Goal: Task Accomplishment & Management: Use online tool/utility

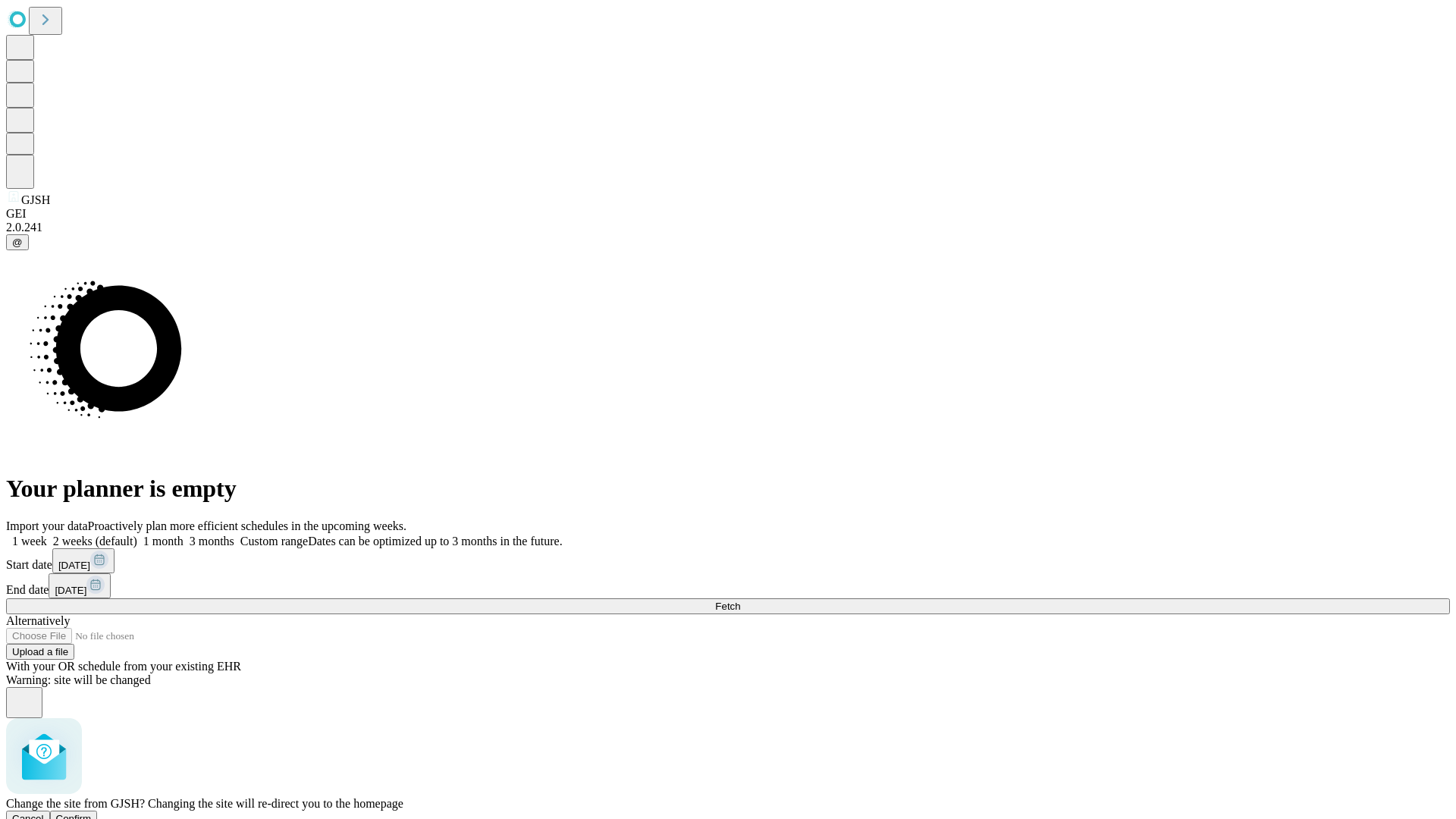
click at [91, 813] on span "Confirm" at bounding box center [74, 819] width 36 height 12
click at [137, 535] on label "2 weeks (default)" at bounding box center [91, 541] width 90 height 13
click at [740, 601] on span "Fetch" at bounding box center [728, 607] width 25 height 12
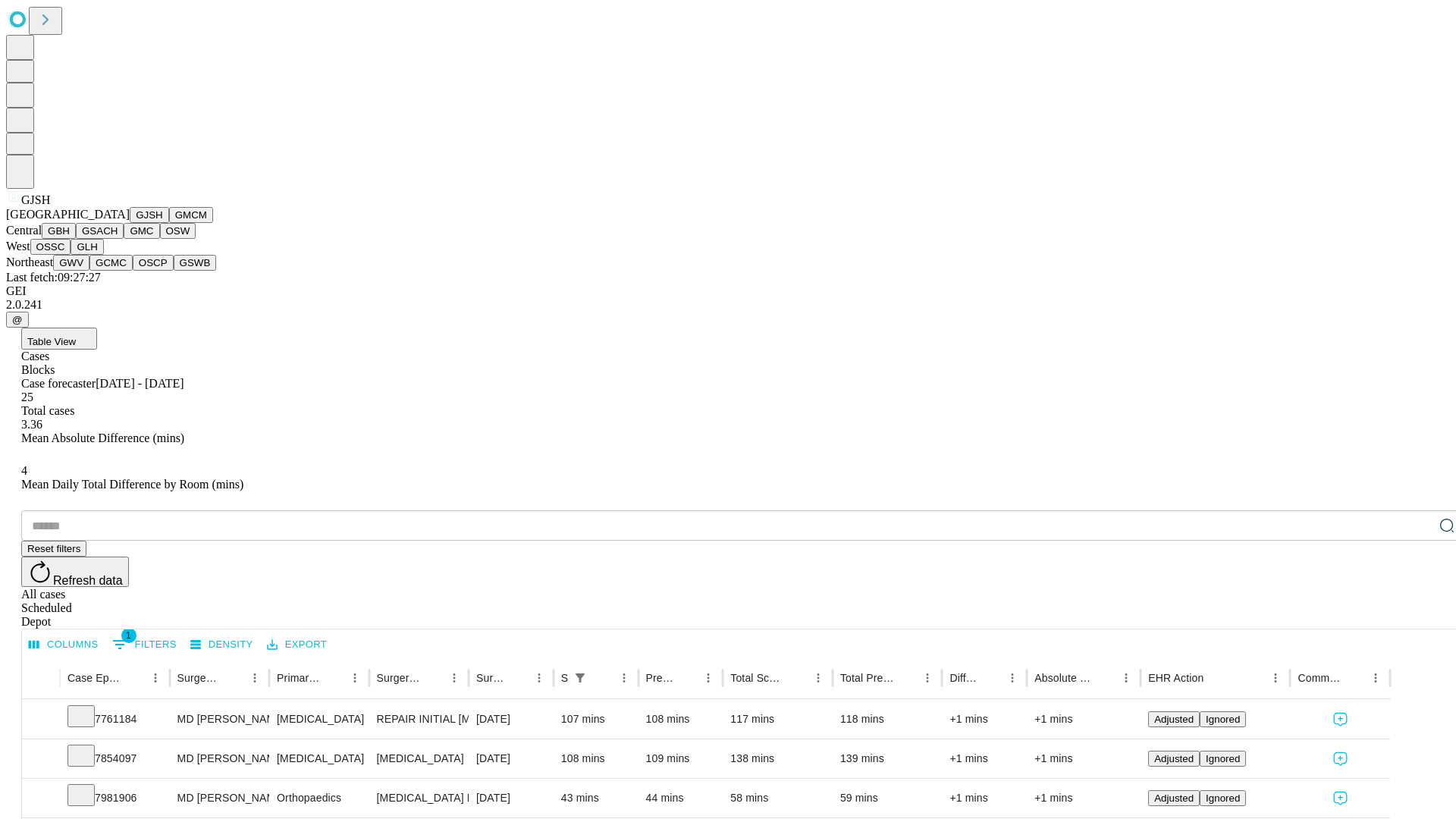
click at [169, 223] on button "GMCM" at bounding box center [191, 215] width 44 height 16
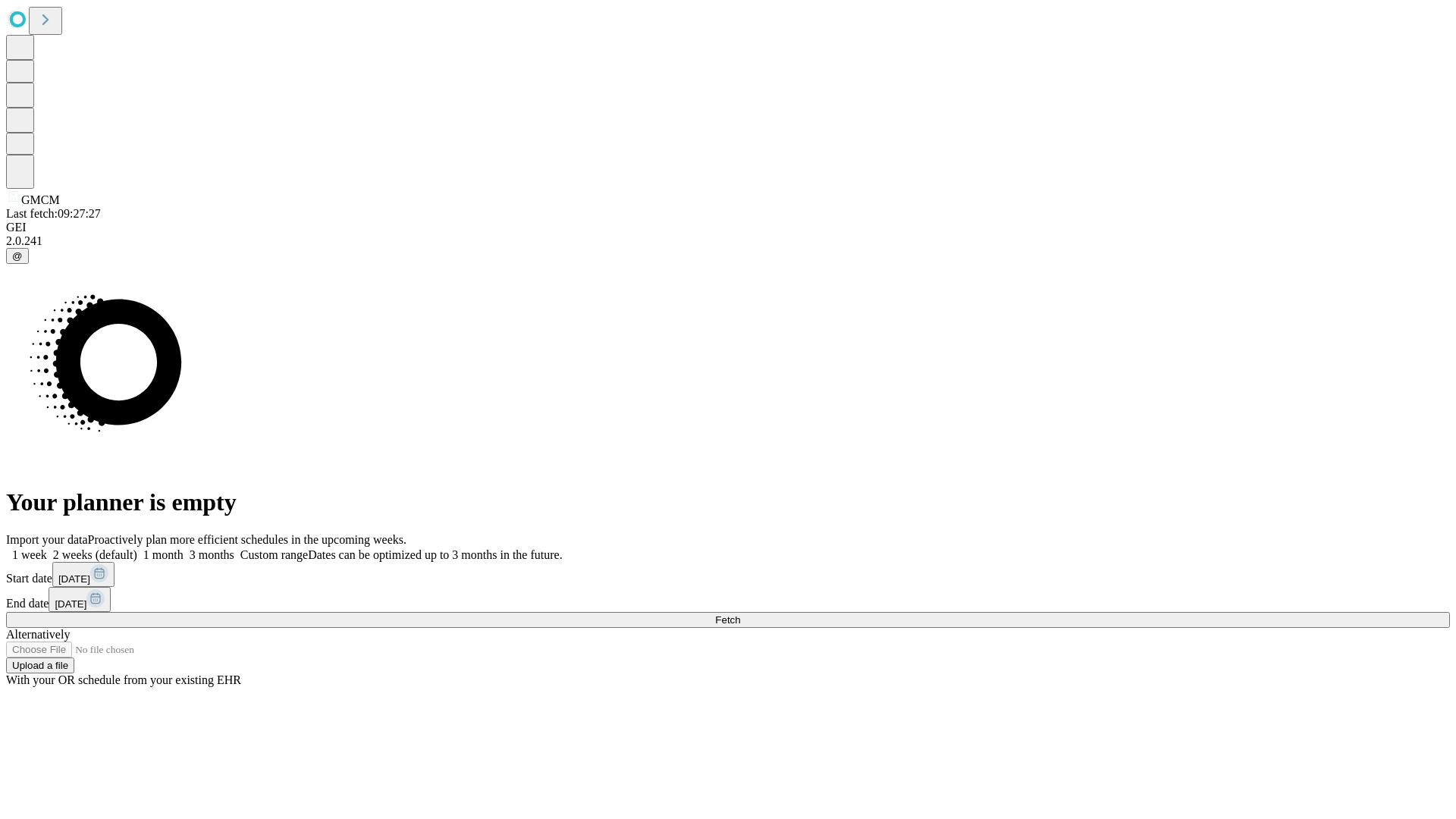
click at [137, 549] on label "2 weeks (default)" at bounding box center [91, 554] width 90 height 13
click at [740, 615] on span "Fetch" at bounding box center [728, 621] width 25 height 12
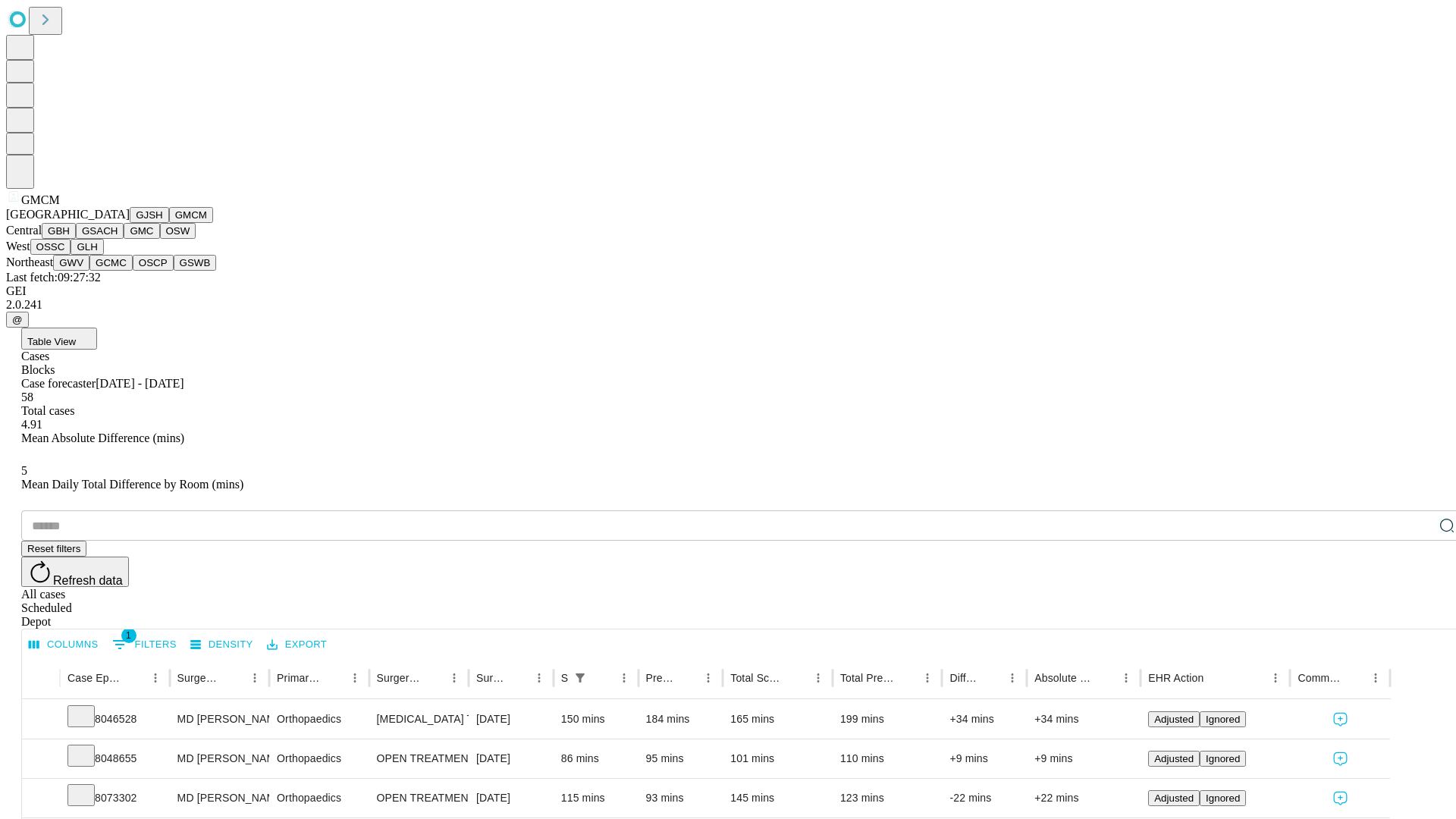
click at [76, 239] on button "GBH" at bounding box center [58, 231] width 34 height 16
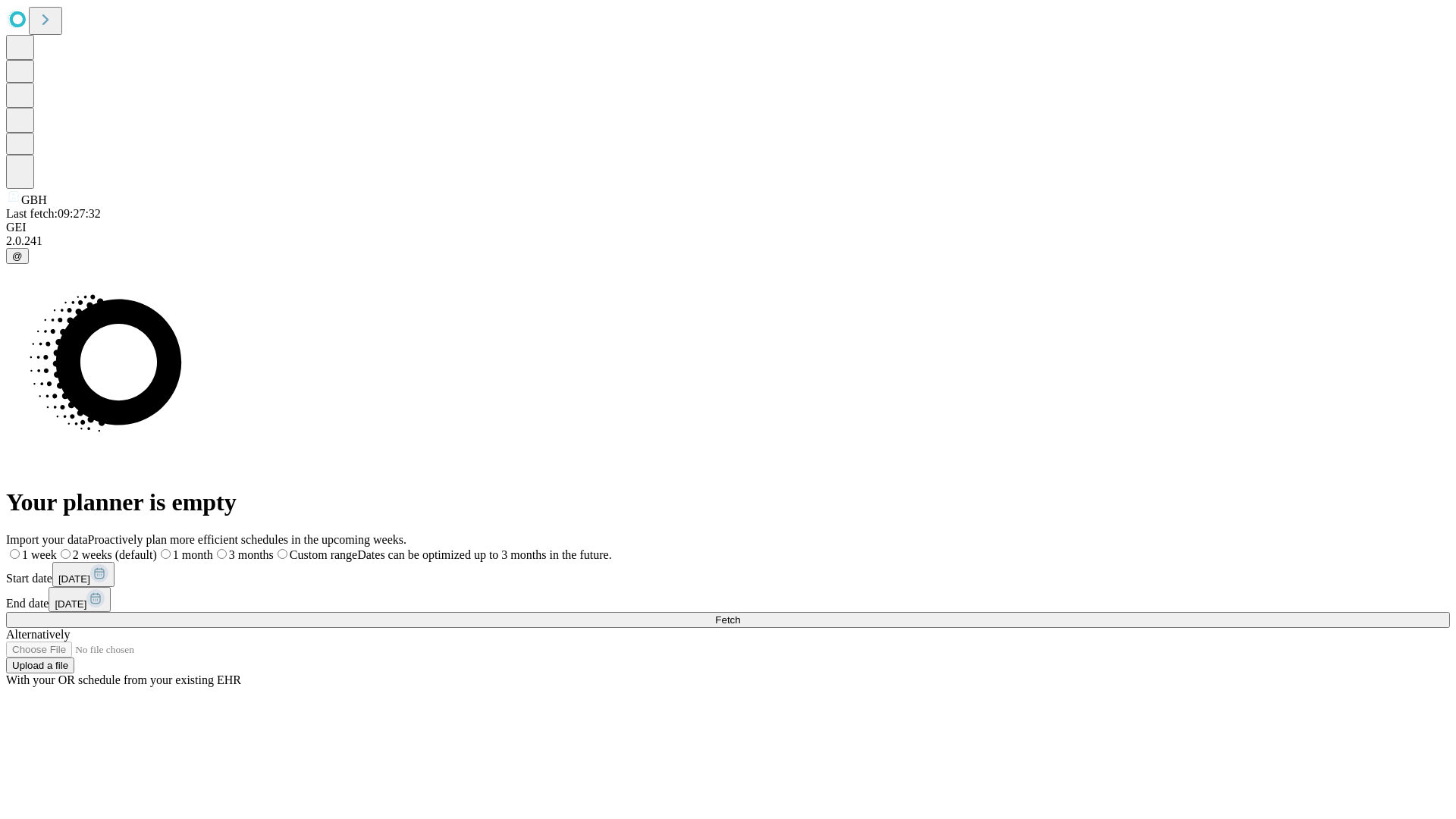
click at [157, 549] on label "2 weeks (default)" at bounding box center [106, 554] width 100 height 13
click at [740, 615] on span "Fetch" at bounding box center [728, 621] width 25 height 12
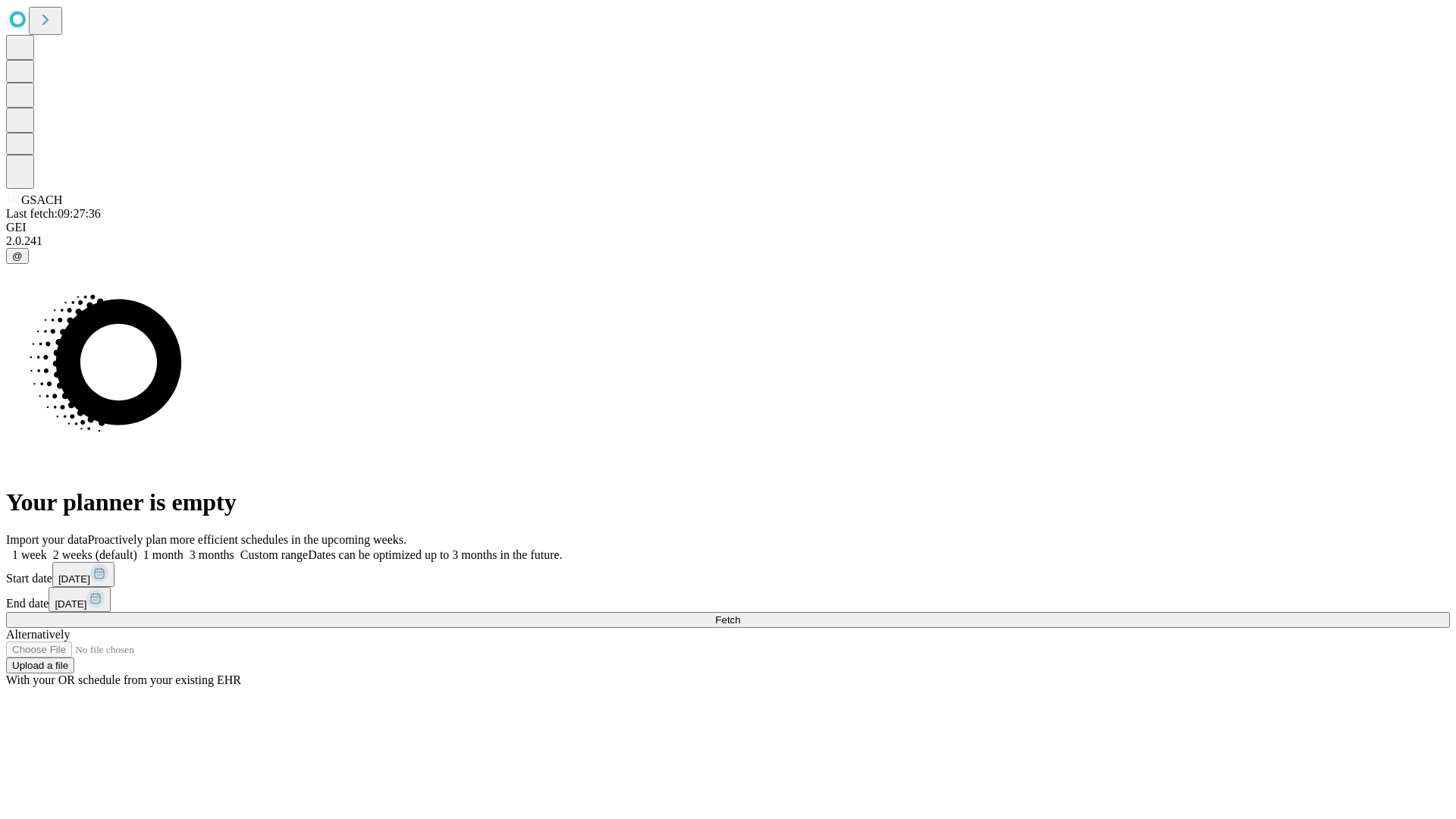
click at [137, 549] on label "2 weeks (default)" at bounding box center [91, 554] width 90 height 13
click at [740, 615] on span "Fetch" at bounding box center [728, 621] width 25 height 12
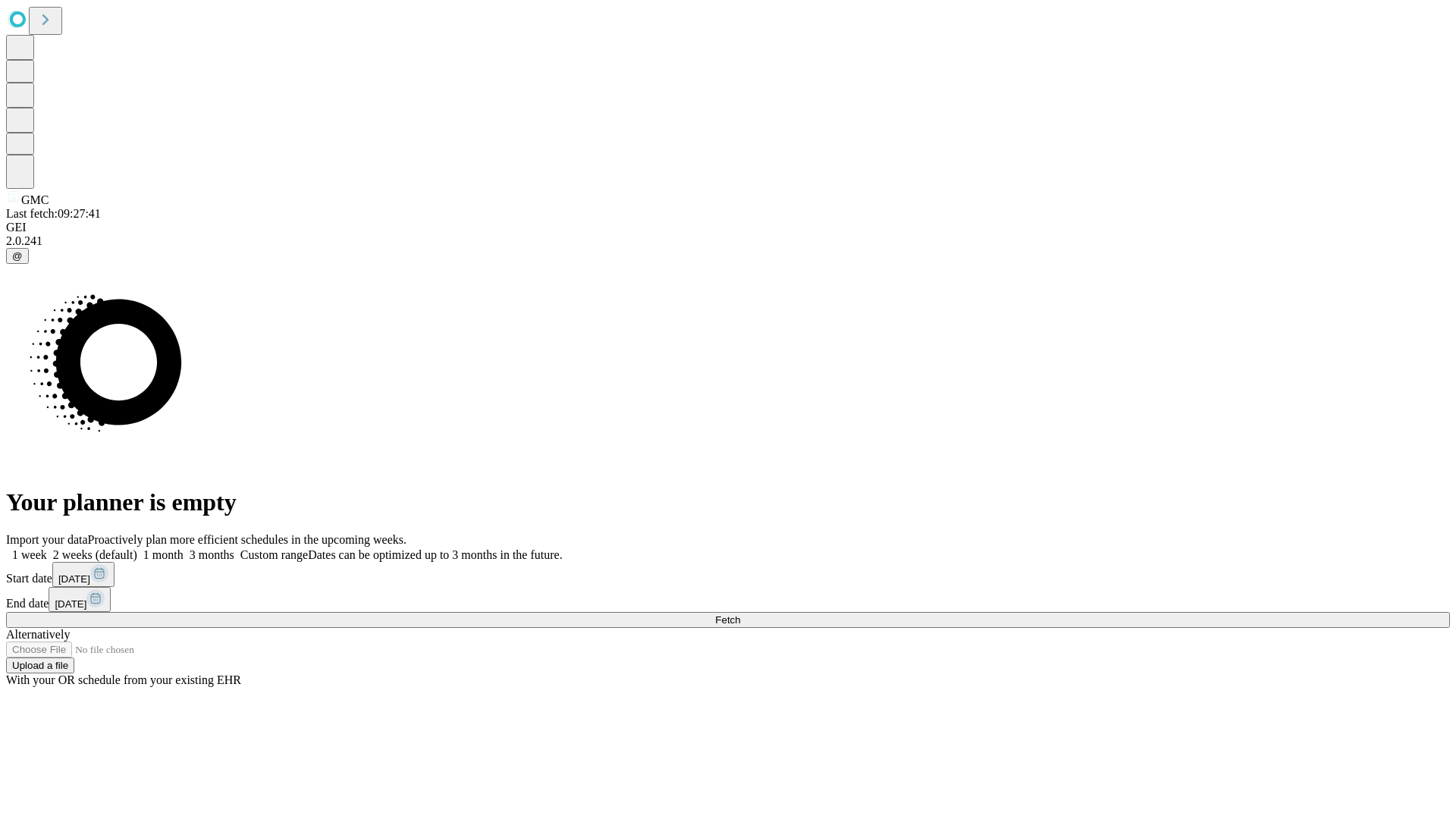
click at [137, 549] on label "2 weeks (default)" at bounding box center [91, 554] width 90 height 13
click at [740, 615] on span "Fetch" at bounding box center [728, 621] width 25 height 12
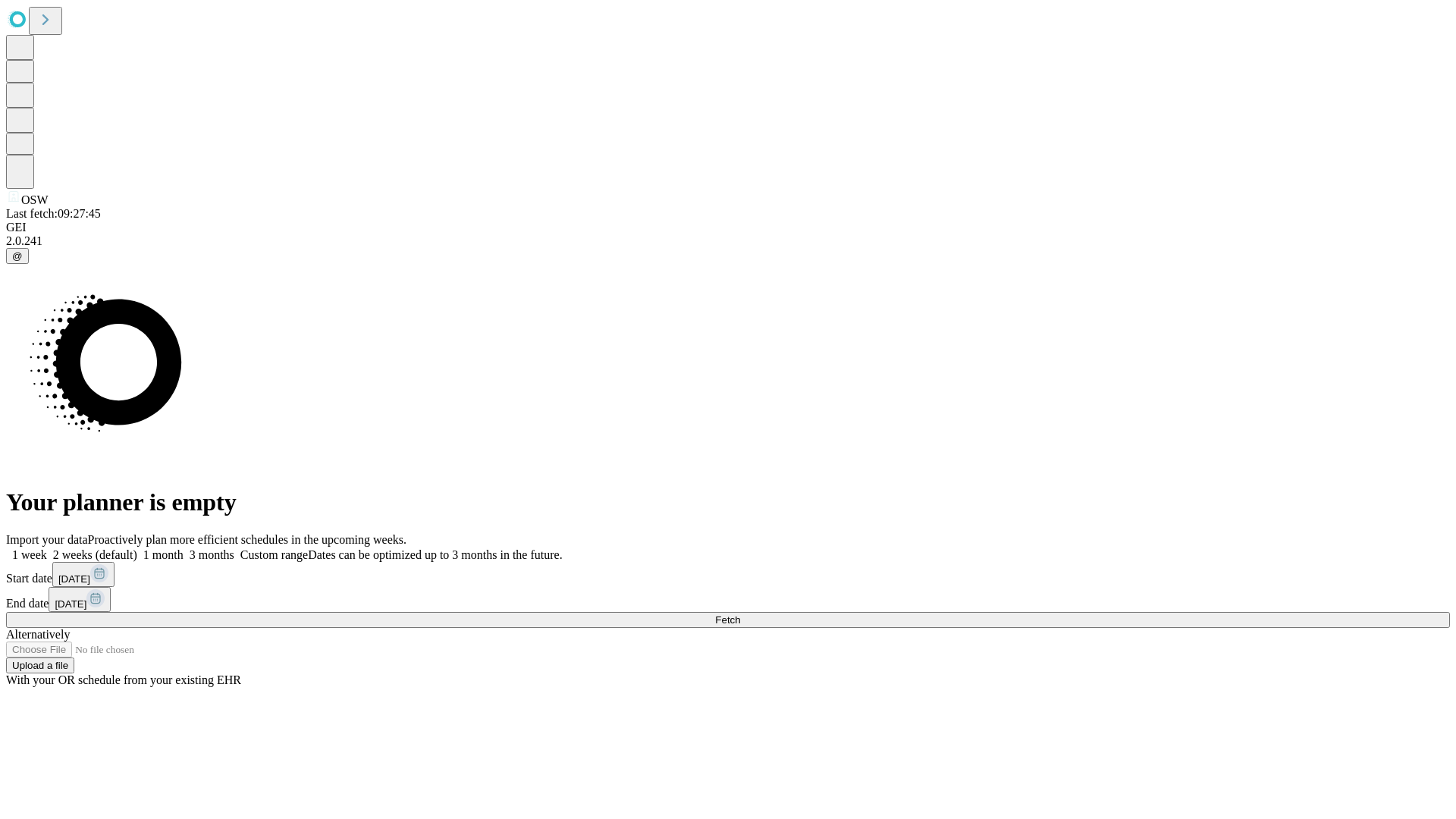
click at [137, 549] on label "2 weeks (default)" at bounding box center [91, 554] width 90 height 13
click at [740, 615] on span "Fetch" at bounding box center [728, 621] width 25 height 12
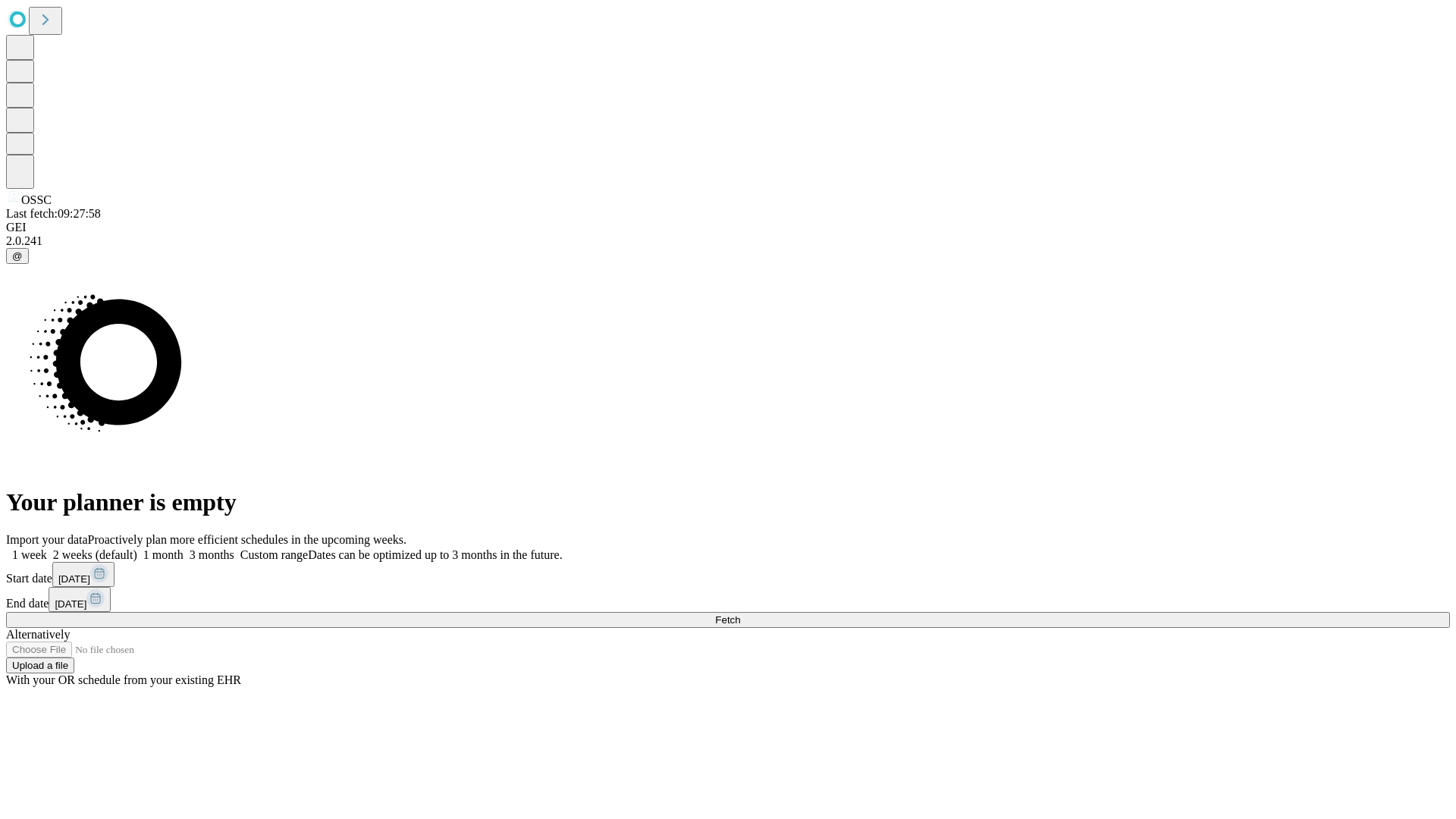
click at [137, 549] on label "2 weeks (default)" at bounding box center [91, 554] width 90 height 13
click at [740, 615] on span "Fetch" at bounding box center [728, 621] width 25 height 12
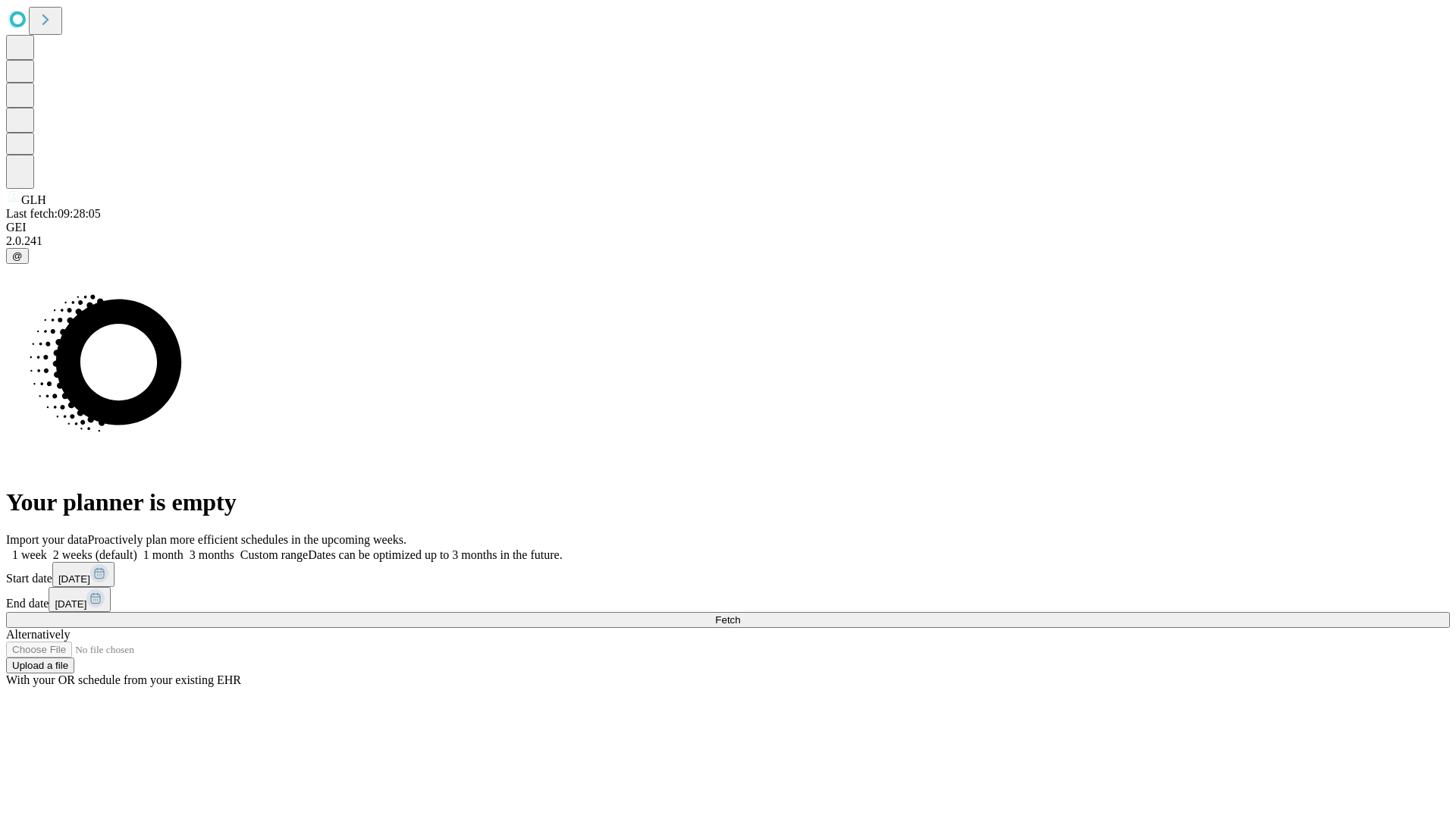
click at [137, 549] on label "2 weeks (default)" at bounding box center [91, 554] width 90 height 13
click at [740, 615] on span "Fetch" at bounding box center [728, 621] width 25 height 12
click at [137, 549] on label "2 weeks (default)" at bounding box center [91, 554] width 90 height 13
click at [740, 615] on span "Fetch" at bounding box center [728, 621] width 25 height 12
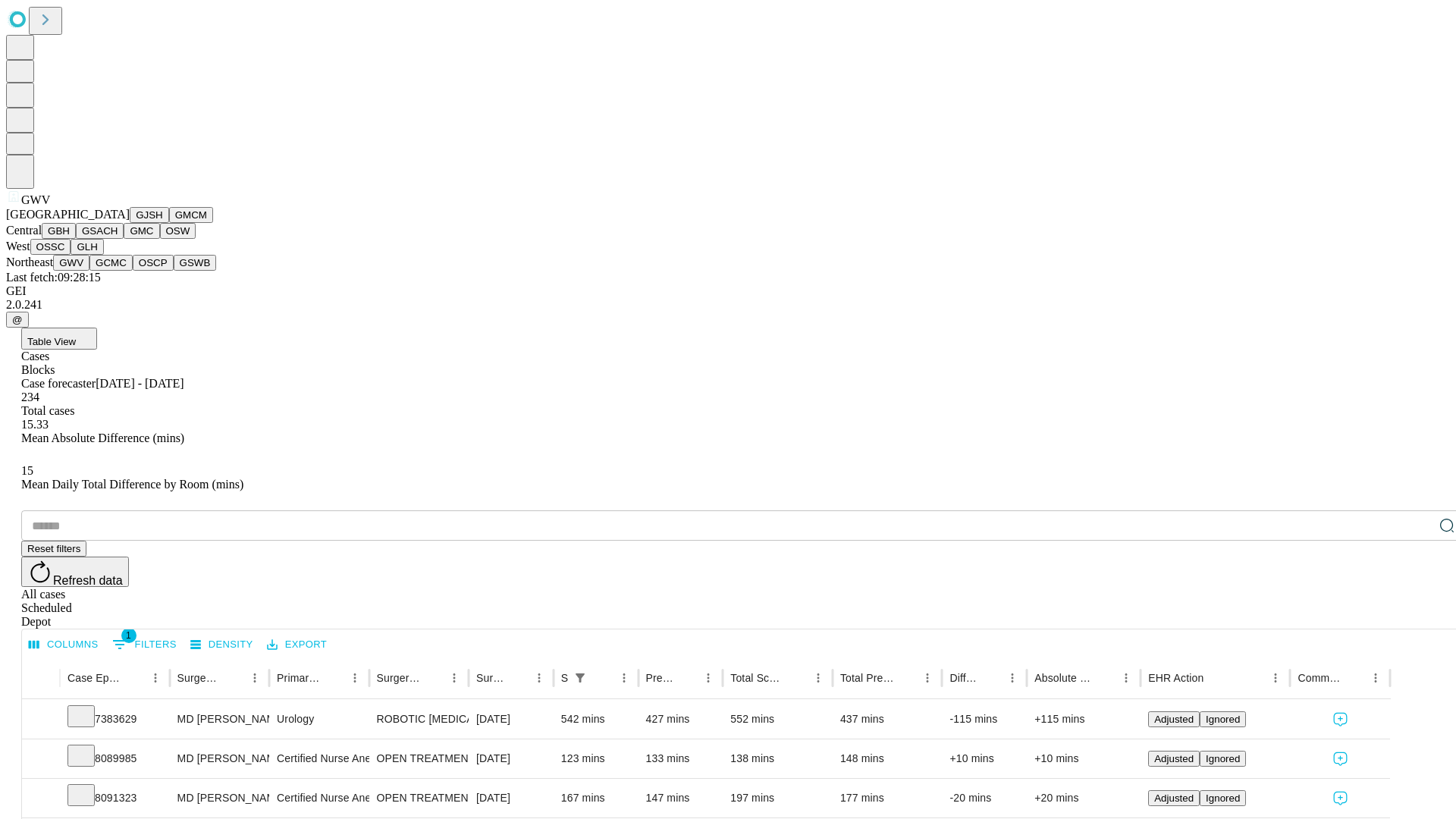
click at [118, 270] on button "GCMC" at bounding box center [111, 263] width 43 height 16
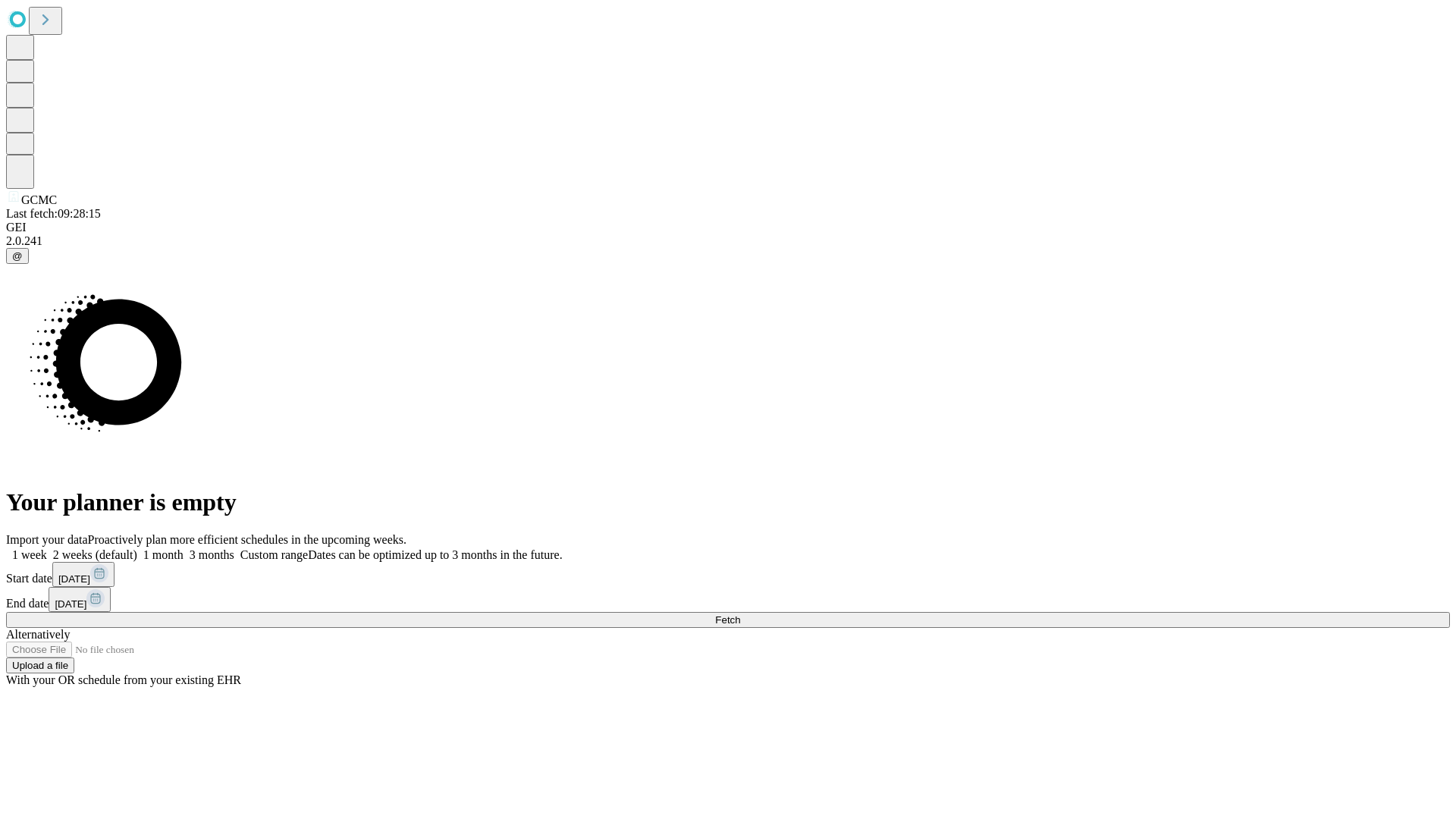
click at [137, 549] on label "2 weeks (default)" at bounding box center [91, 554] width 90 height 13
click at [740, 615] on span "Fetch" at bounding box center [728, 621] width 25 height 12
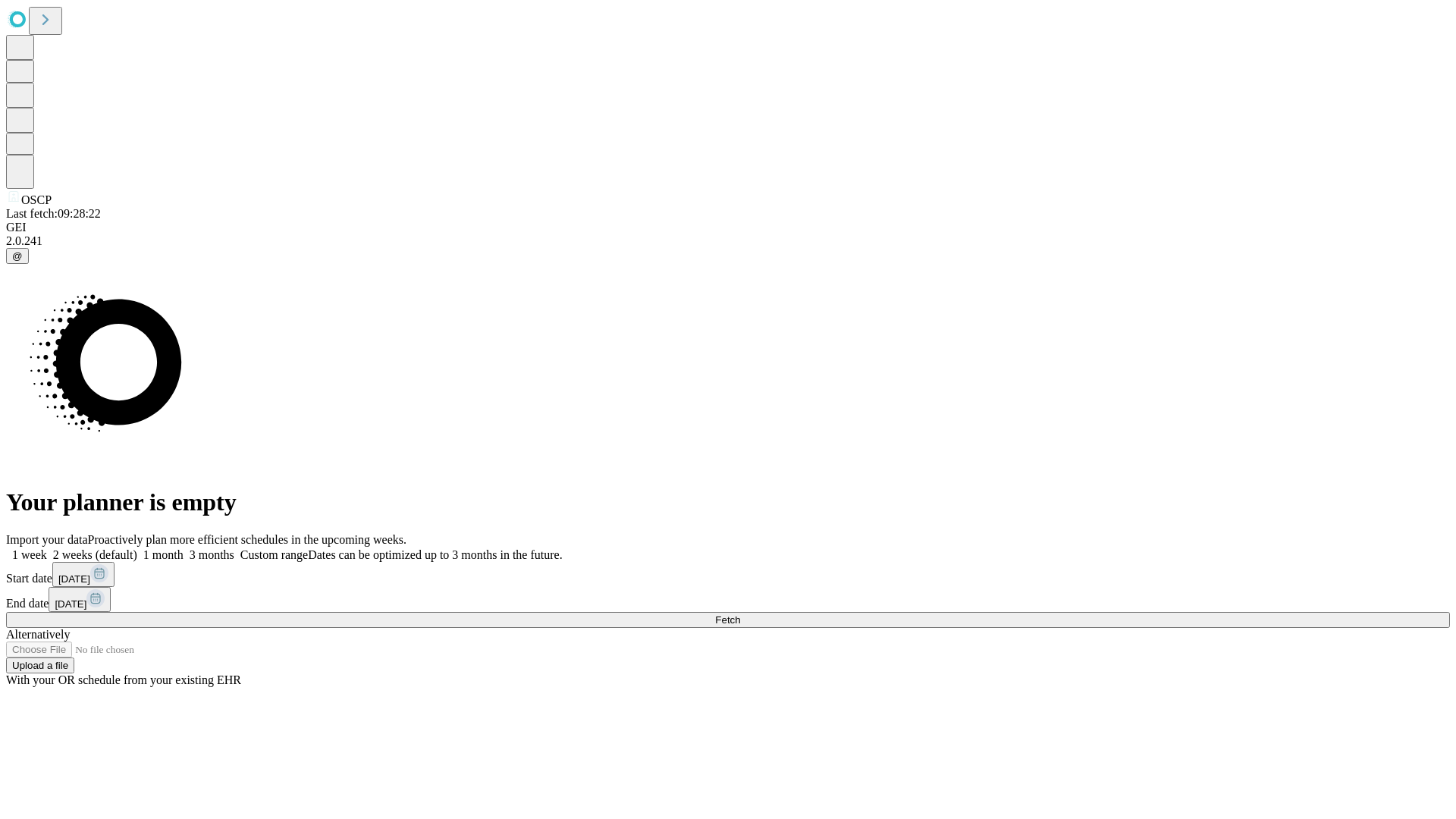
click at [137, 549] on label "2 weeks (default)" at bounding box center [91, 554] width 90 height 13
click at [740, 615] on span "Fetch" at bounding box center [728, 621] width 25 height 12
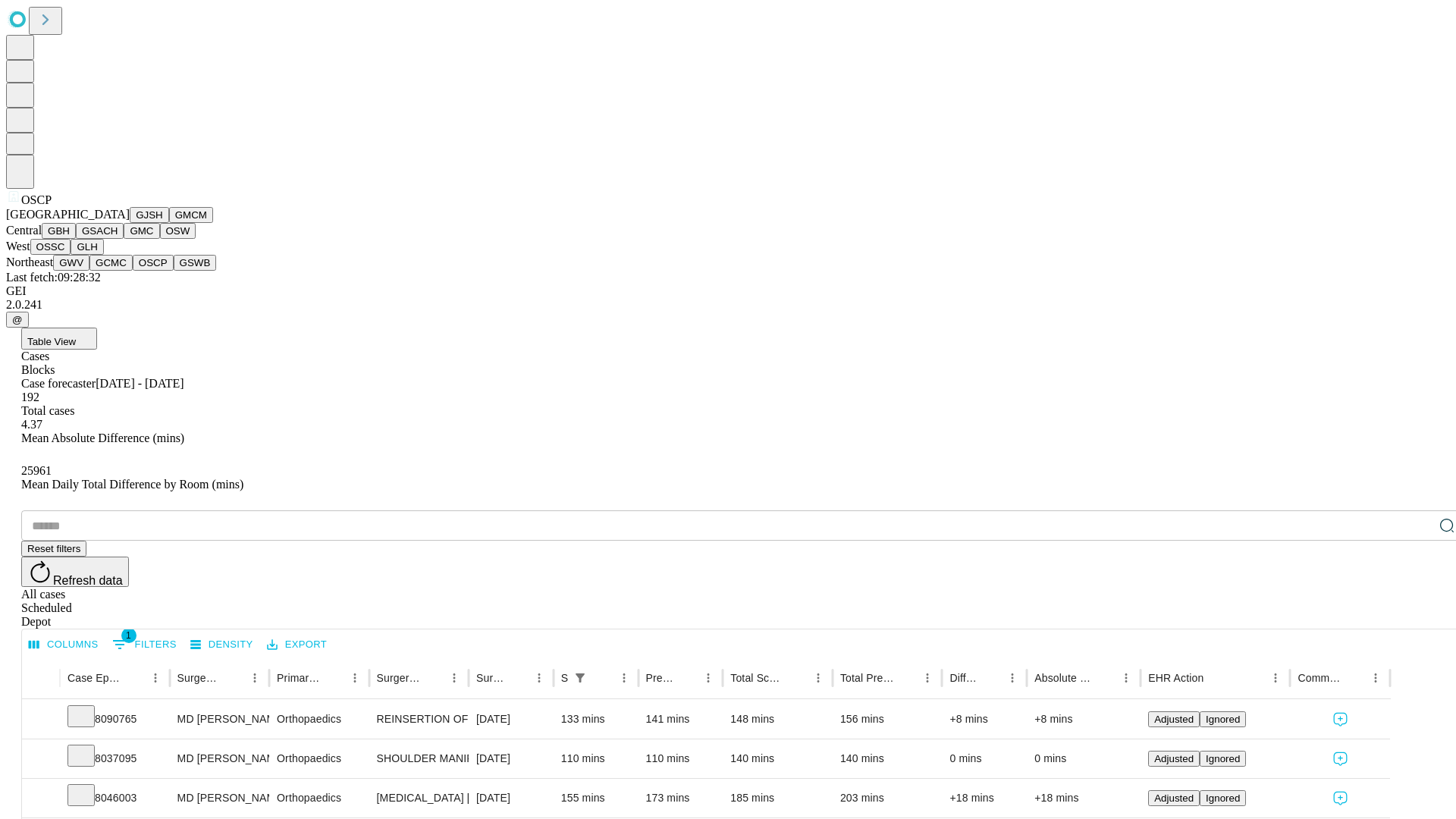
click at [174, 270] on button "GSWB" at bounding box center [195, 263] width 43 height 16
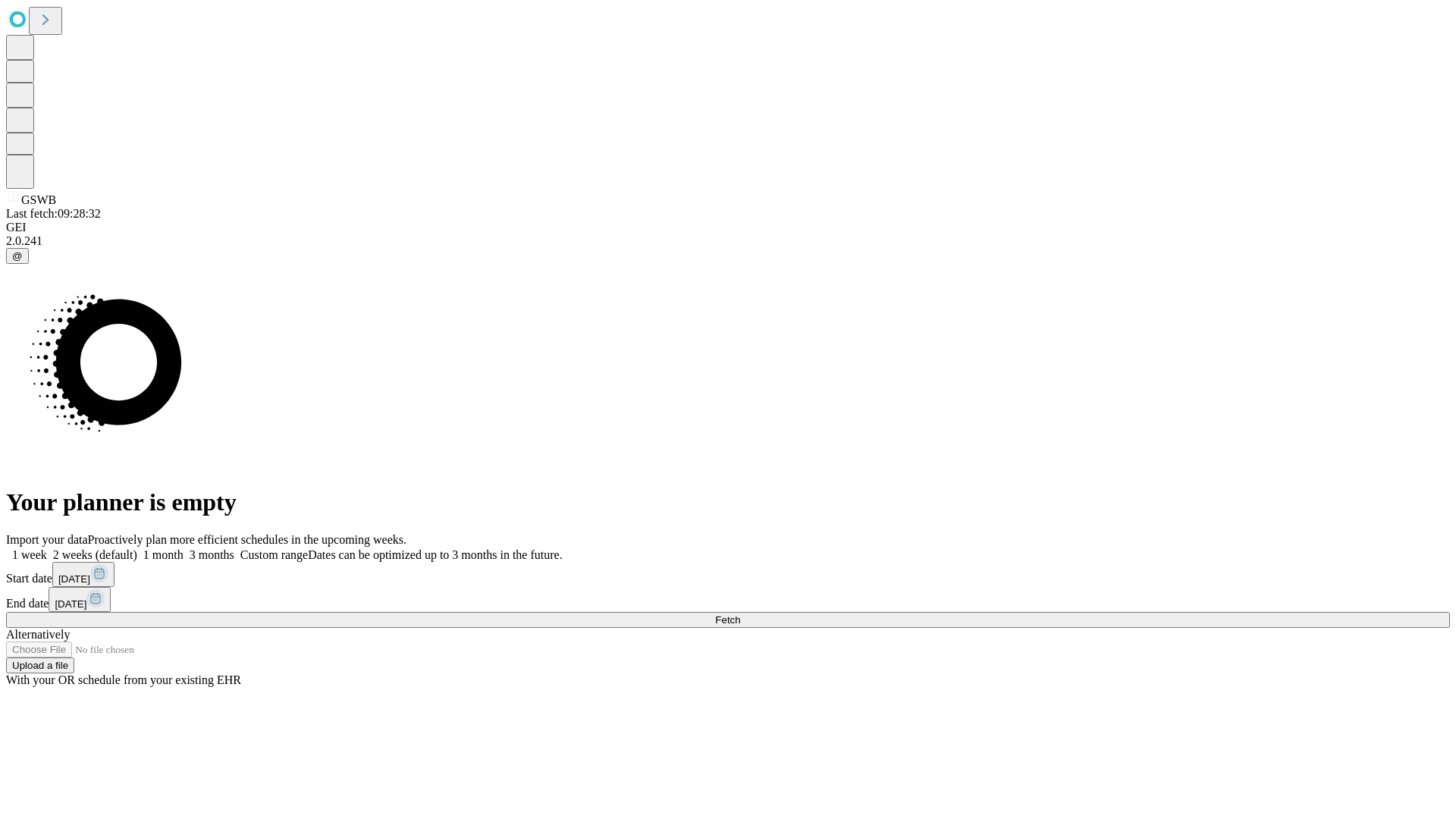
click at [137, 549] on label "2 weeks (default)" at bounding box center [91, 554] width 90 height 13
click at [740, 615] on span "Fetch" at bounding box center [728, 621] width 25 height 12
